Goal: Information Seeking & Learning: Check status

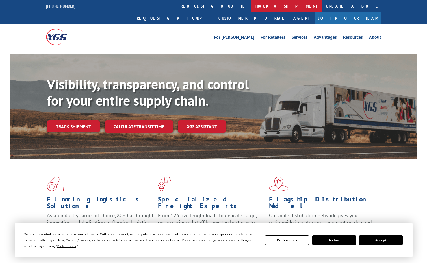
click at [251, 5] on link "track a shipment" at bounding box center [286, 6] width 71 height 12
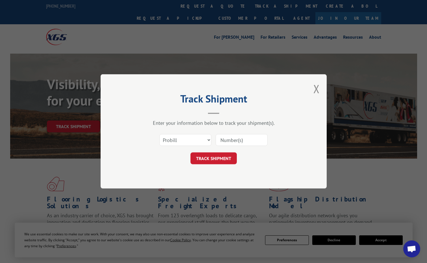
click at [244, 142] on input at bounding box center [242, 140] width 52 height 12
paste input "13656016"
type input "13656016"
click at [225, 140] on input "13656016" at bounding box center [242, 140] width 52 height 12
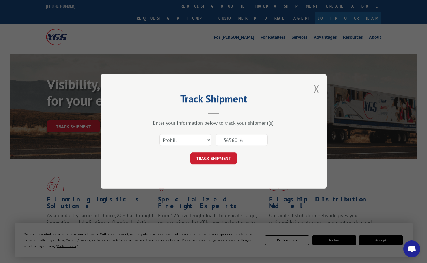
click at [234, 140] on input "13656016" at bounding box center [242, 140] width 52 height 12
paste input "17603630"
type input "17603630"
click at [216, 160] on button "TRACK SHIPMENT" at bounding box center [213, 159] width 46 height 12
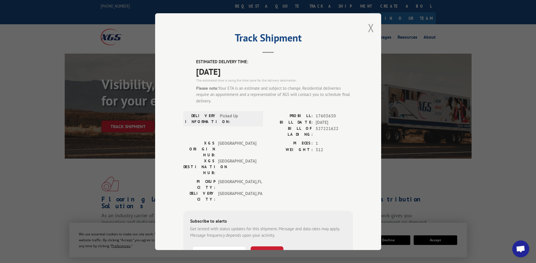
click at [369, 27] on button "Close modal" at bounding box center [371, 27] width 6 height 15
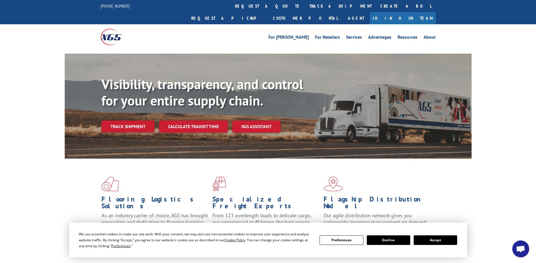
click at [305, 7] on link "track a shipment" at bounding box center [340, 6] width 71 height 12
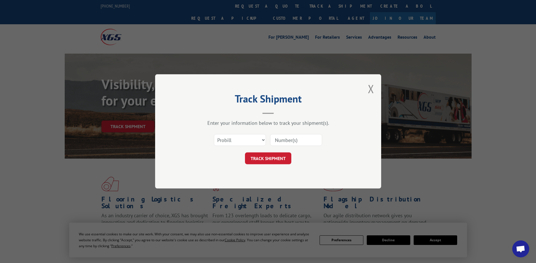
click at [309, 141] on input at bounding box center [296, 140] width 52 height 12
paste input "17603629"
type input "17603629"
click at [277, 158] on button "TRACK SHIPMENT" at bounding box center [268, 159] width 46 height 12
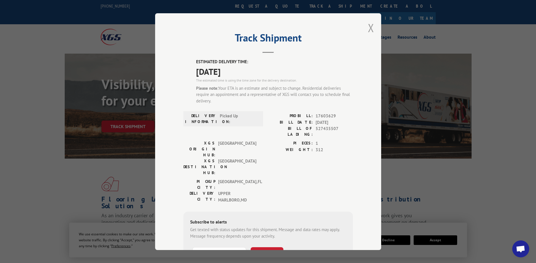
click at [368, 27] on button "Close modal" at bounding box center [371, 27] width 6 height 15
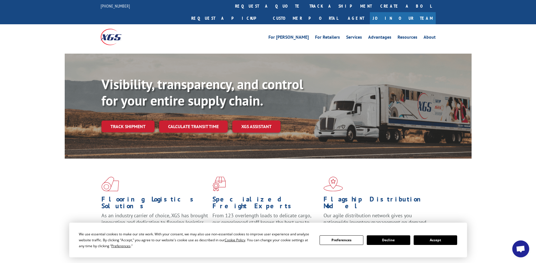
click at [305, 5] on link "track a shipment" at bounding box center [340, 6] width 71 height 12
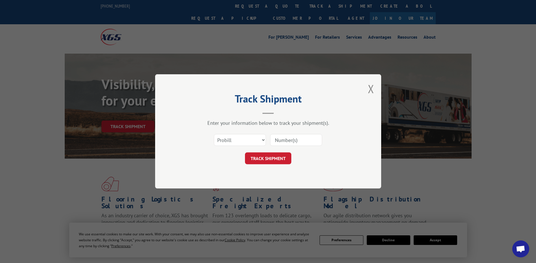
click at [277, 143] on input at bounding box center [296, 140] width 52 height 12
paste input "17603631"
type input "17603631"
click at [266, 158] on button "TRACK SHIPMENT" at bounding box center [268, 159] width 46 height 12
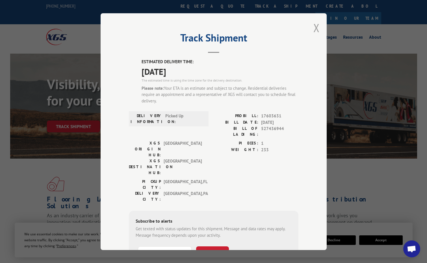
click at [316, 27] on button "Close modal" at bounding box center [316, 27] width 6 height 15
